Goal: Obtain resource: Obtain resource

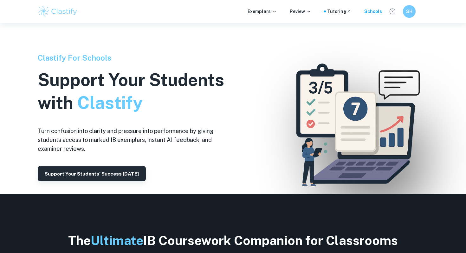
scroll to position [171, 0]
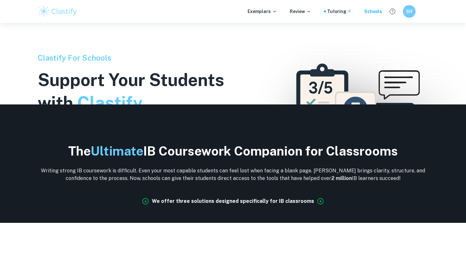
click at [259, 6] on div "Exemplars Review Tutoring Schools SH" at bounding box center [233, 11] width 406 height 13
click at [259, 9] on p "Exemplars" at bounding box center [262, 11] width 29 height 7
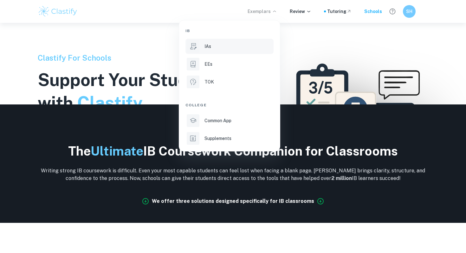
click at [210, 48] on p "IAs" at bounding box center [208, 46] width 7 height 7
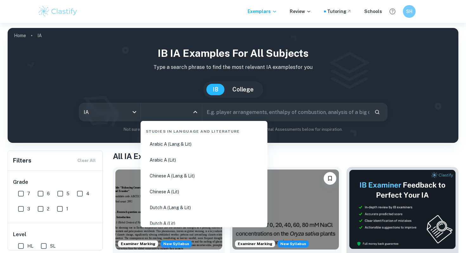
click at [181, 115] on input "All Subjects" at bounding box center [167, 112] width 46 height 12
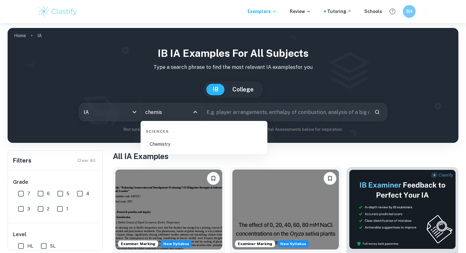
click at [218, 147] on li "Chemistry" at bounding box center [204, 144] width 122 height 15
type input "Chemistry"
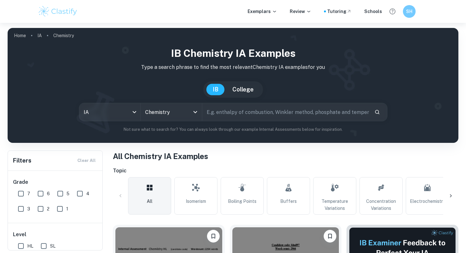
click at [247, 115] on input "text" at bounding box center [285, 112] width 167 height 18
type input "coffee titration dcm"
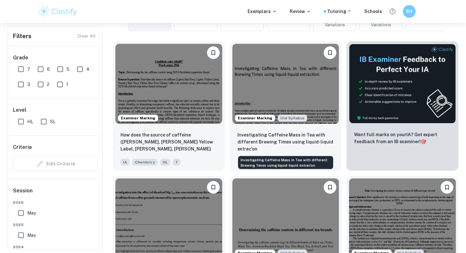
scroll to position [191, 0]
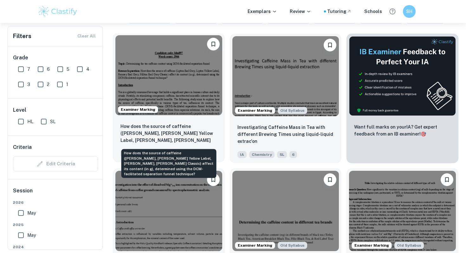
click at [188, 128] on p "How does the source of caffeine ([PERSON_NAME], [PERSON_NAME] Yellow Label, [PE…" at bounding box center [169, 134] width 97 height 22
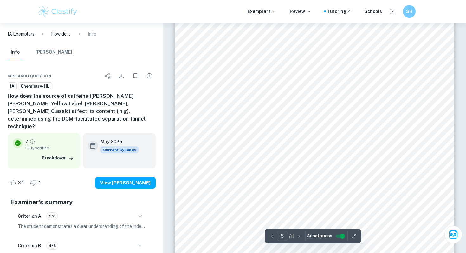
scroll to position [1724, 0]
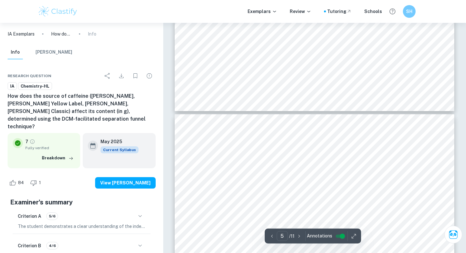
type input "6"
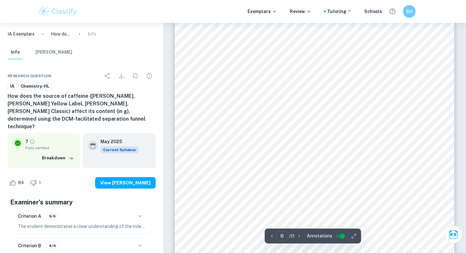
scroll to position [2174, 0]
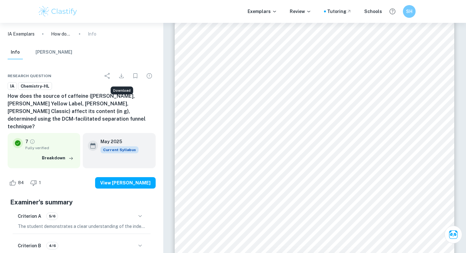
click at [120, 75] on icon "Download" at bounding box center [122, 76] width 8 height 8
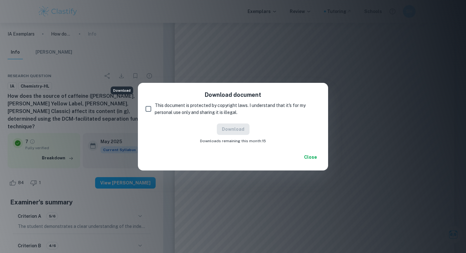
click at [187, 107] on span "This document is protected by copyright laws. I understand that it's for my per…" at bounding box center [235, 109] width 161 height 14
click at [155, 107] on input "This document is protected by copyright laws. I understand that it's for my per…" at bounding box center [148, 108] width 13 height 13
checkbox input "true"
click at [225, 133] on button "Download" at bounding box center [233, 128] width 33 height 11
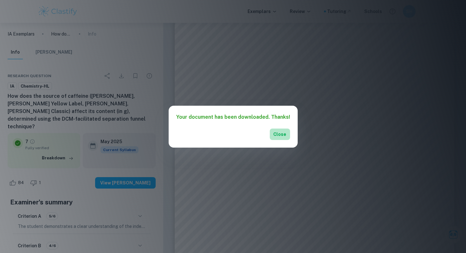
click at [275, 136] on button "Close" at bounding box center [280, 133] width 20 height 11
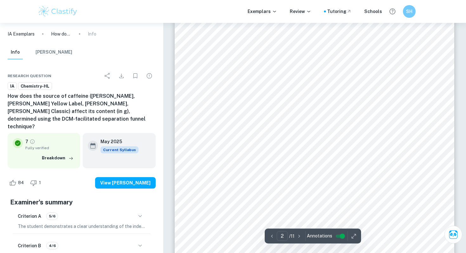
scroll to position [384, 0]
type input "2"
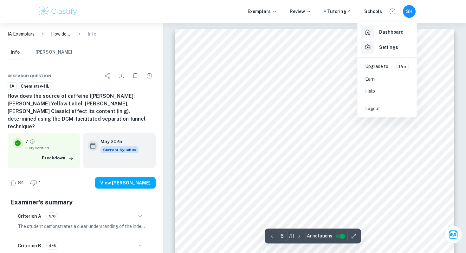
scroll to position [2174, 0]
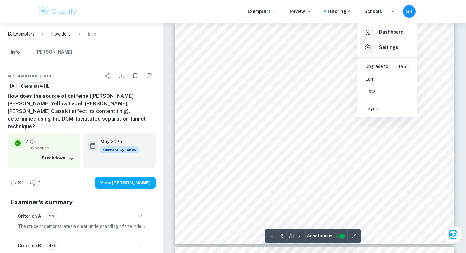
click at [407, 16] on div at bounding box center [233, 126] width 466 height 253
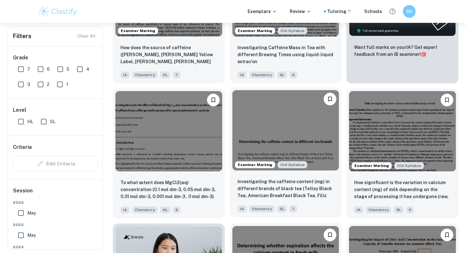
scroll to position [289, 0]
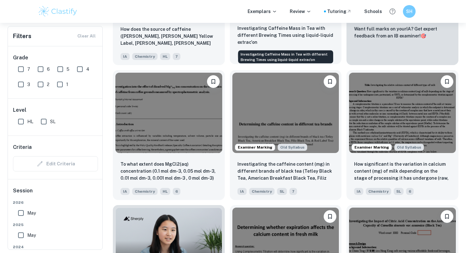
click at [297, 40] on p "Investigating Caffeine Mass in Tea with different Brewing Times using liquid-li…" at bounding box center [286, 35] width 97 height 21
